Goal: Information Seeking & Learning: Understand process/instructions

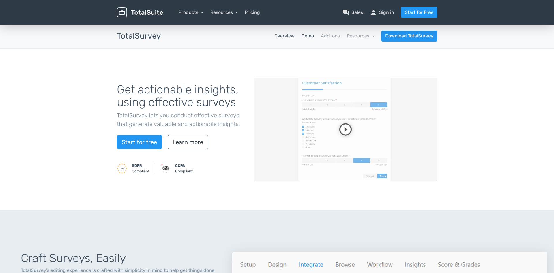
click at [309, 37] on link "Demo" at bounding box center [308, 36] width 12 height 7
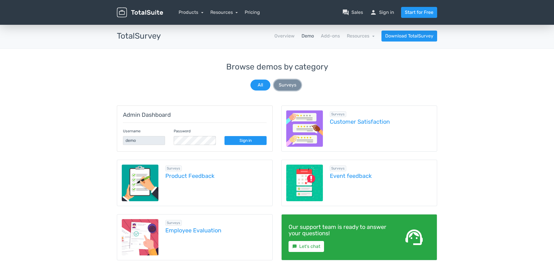
click at [285, 86] on button "Surveys" at bounding box center [287, 85] width 27 height 11
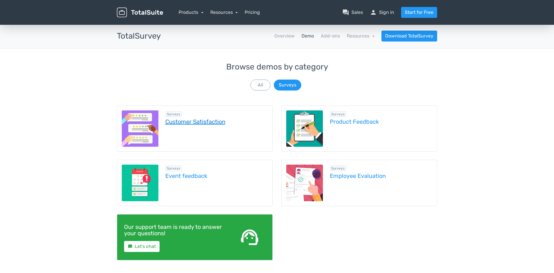
click at [201, 123] on link "Customer Satisfaction" at bounding box center [216, 122] width 103 height 6
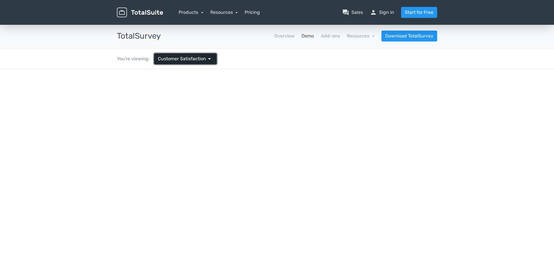
click at [207, 60] on span "arrow_drop_down" at bounding box center [209, 58] width 7 height 7
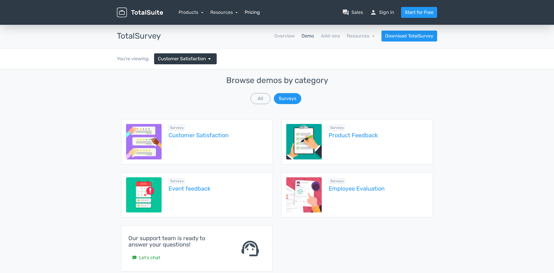
click at [249, 14] on link "Pricing" at bounding box center [252, 12] width 15 height 7
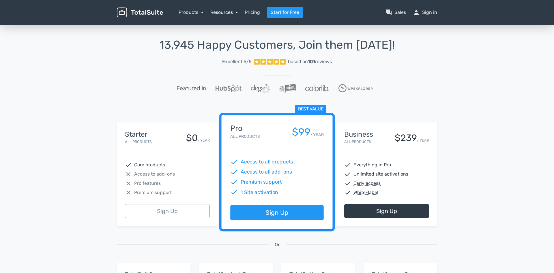
click at [228, 12] on link "Resources" at bounding box center [225, 12] width 28 height 5
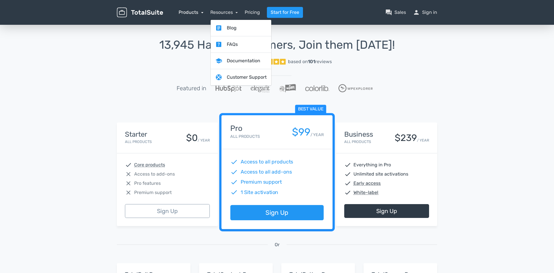
click at [198, 12] on link "Products" at bounding box center [191, 12] width 25 height 5
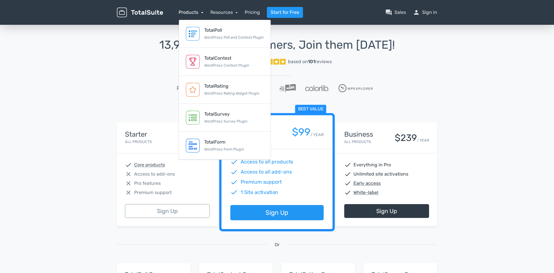
click at [198, 12] on link "Products" at bounding box center [191, 12] width 25 height 5
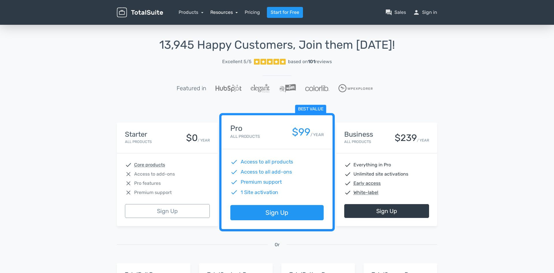
click at [226, 10] on link "Resources" at bounding box center [225, 12] width 28 height 5
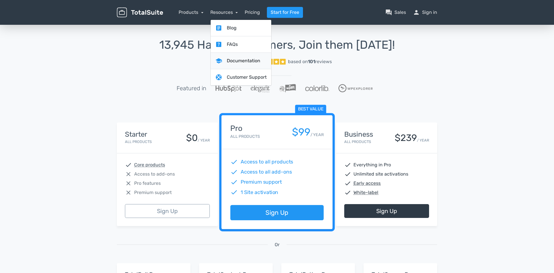
click at [236, 61] on link "school Documentation" at bounding box center [241, 61] width 61 height 16
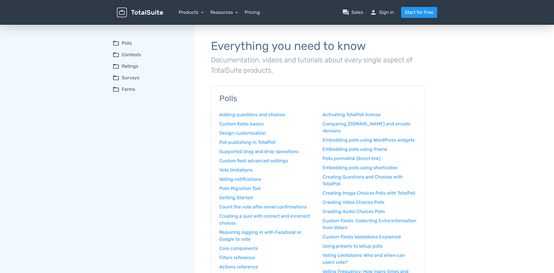
click at [128, 42] on summary "folder_open Polls" at bounding box center [150, 43] width 74 height 7
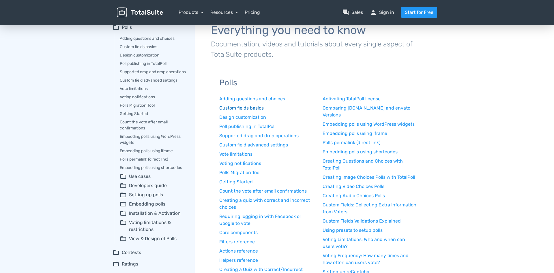
scroll to position [29, 0]
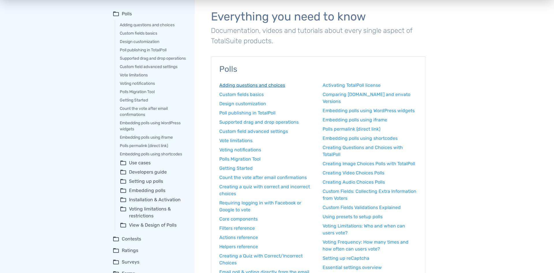
click at [264, 84] on link "Adding questions and choices" at bounding box center [266, 85] width 95 height 7
